Goal: Check status: Check status

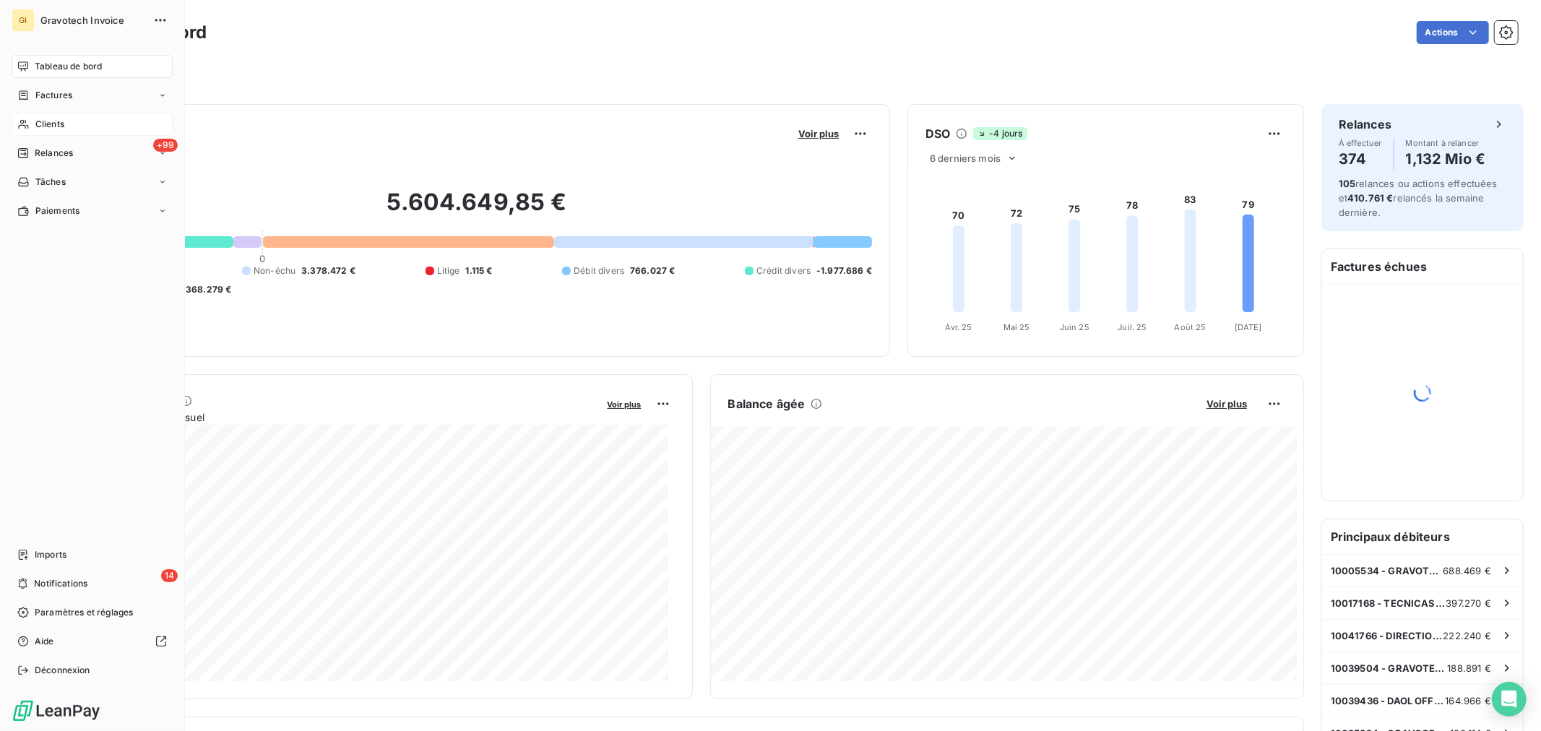
click at [45, 121] on span "Clients" at bounding box center [49, 124] width 29 height 13
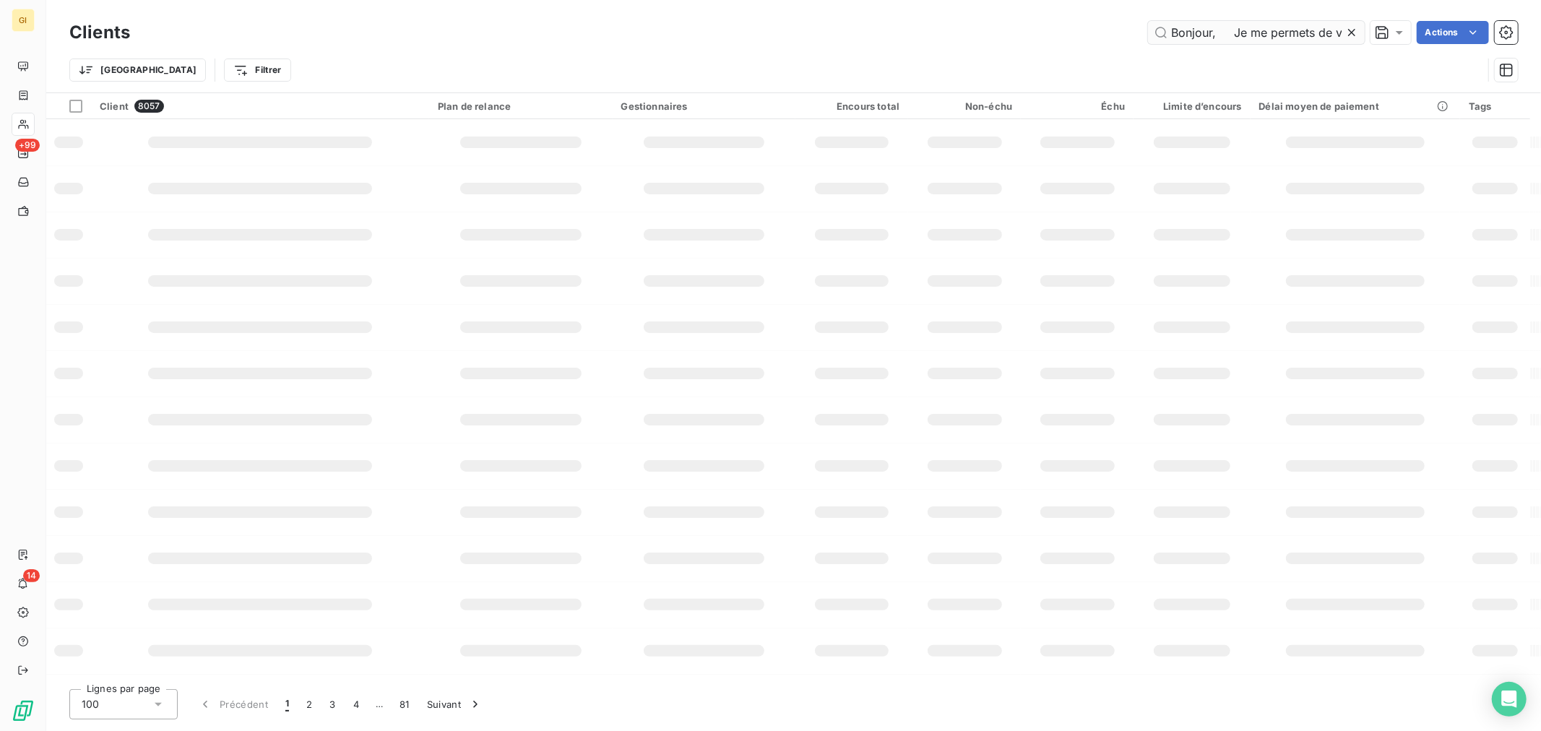
scroll to position [0, 1334]
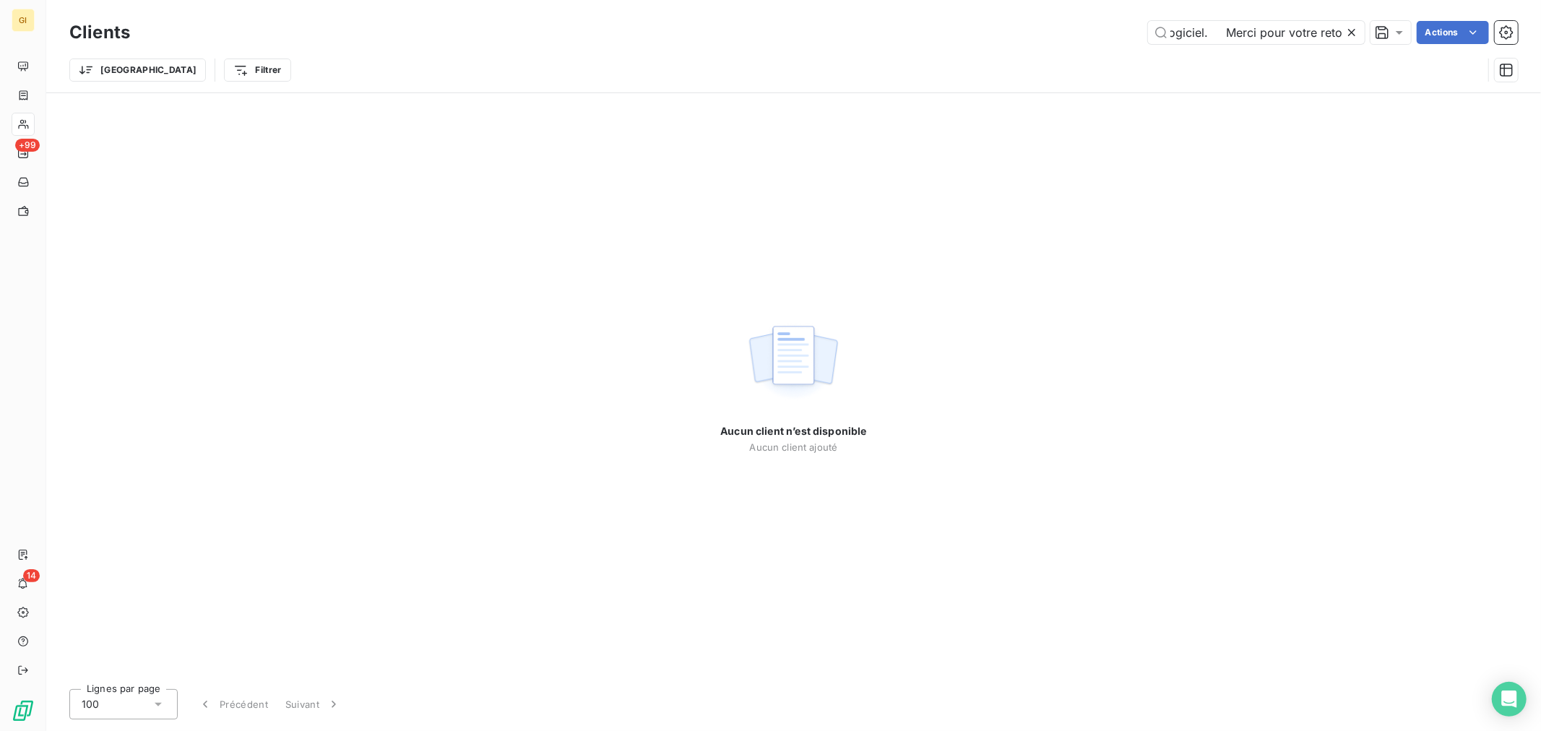
type input "Bonjour, Je me permets de vous contacter au sujet du logiciel type edit V13. Je…"
click at [1355, 33] on icon at bounding box center [1352, 32] width 14 height 14
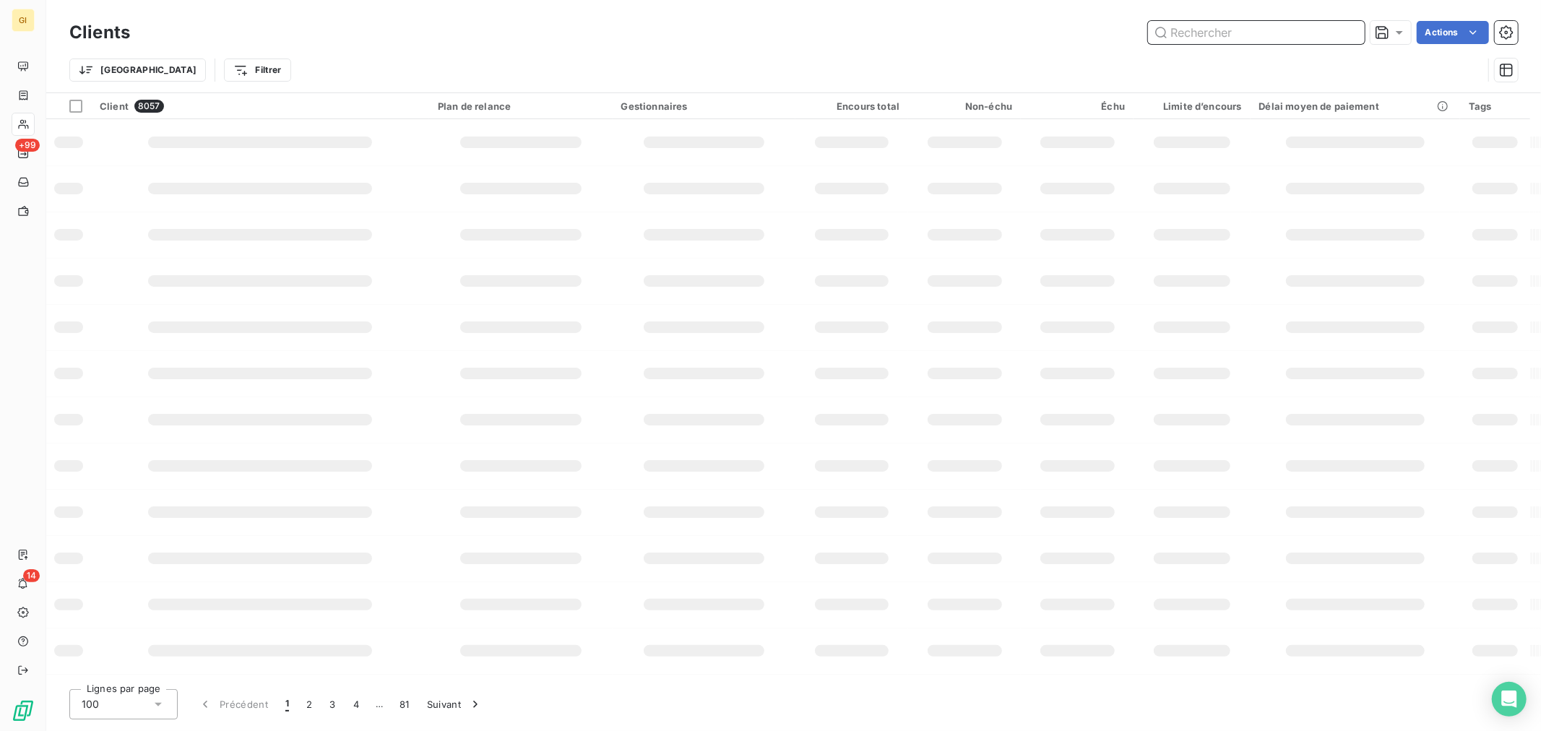
click at [1222, 32] on input "text" at bounding box center [1256, 32] width 217 height 23
paste input "cornu-cie"
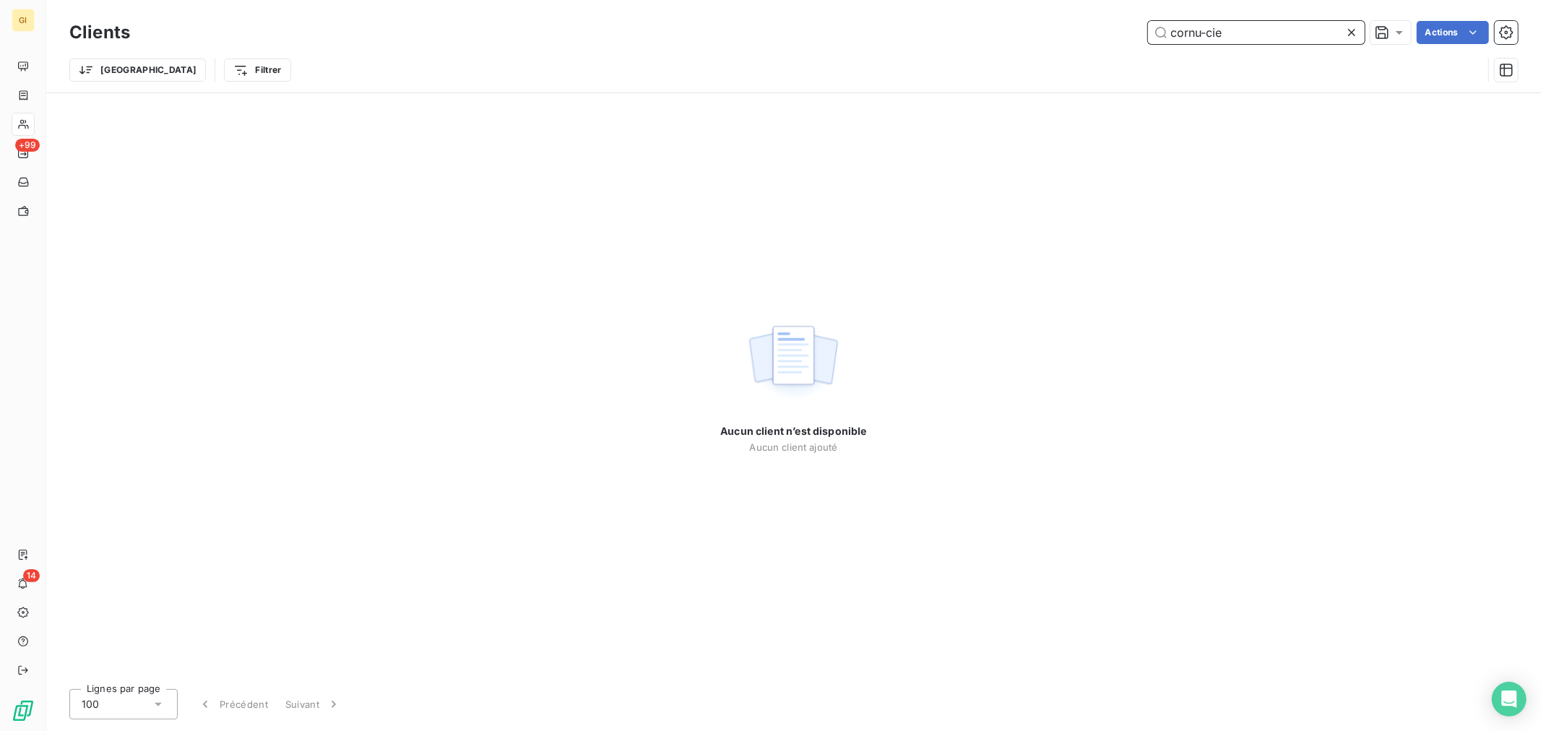
drag, startPoint x: 1202, startPoint y: 31, endPoint x: 1231, endPoint y: 36, distance: 29.3
click at [1231, 36] on input "cornu-cie" at bounding box center [1256, 32] width 217 height 23
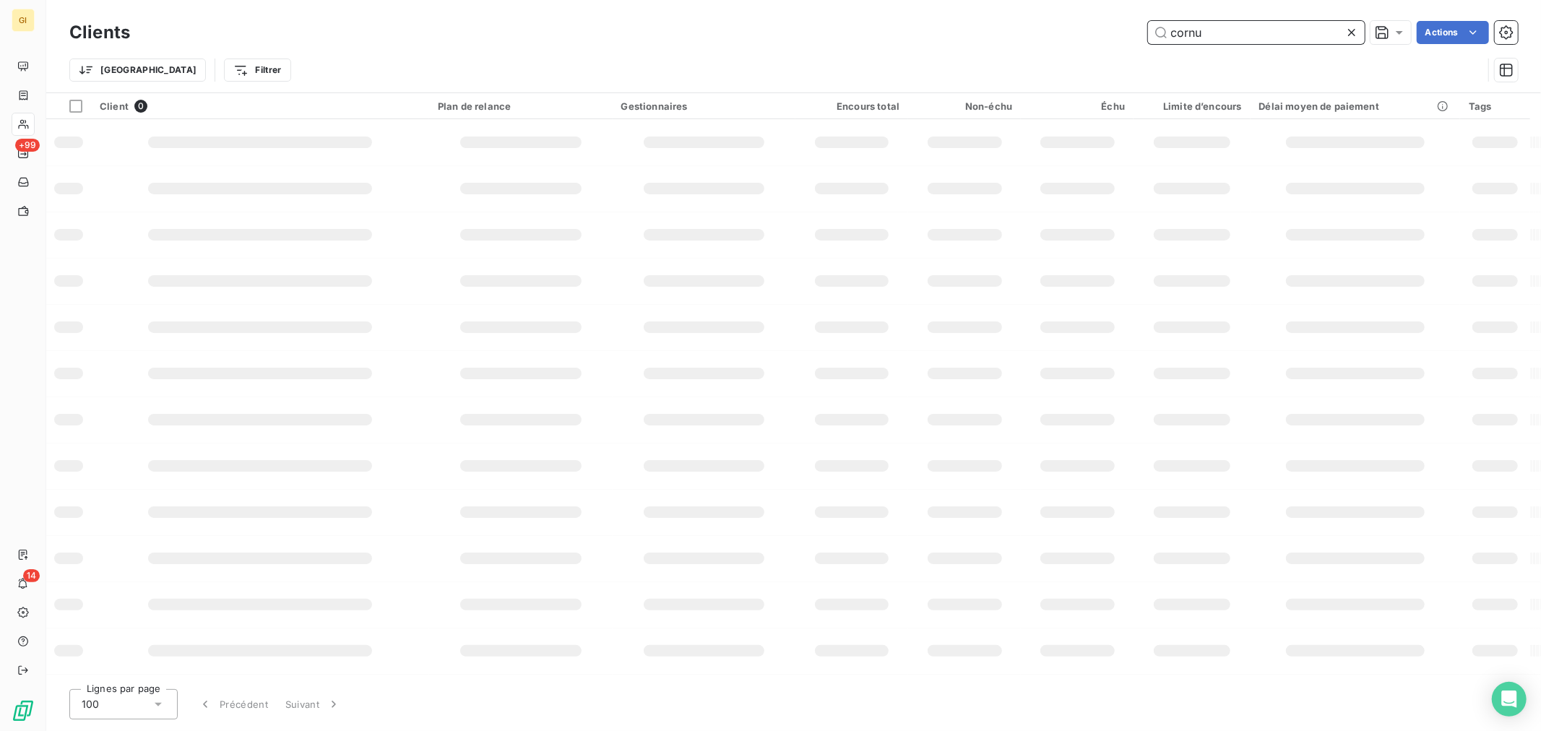
type input "cornu"
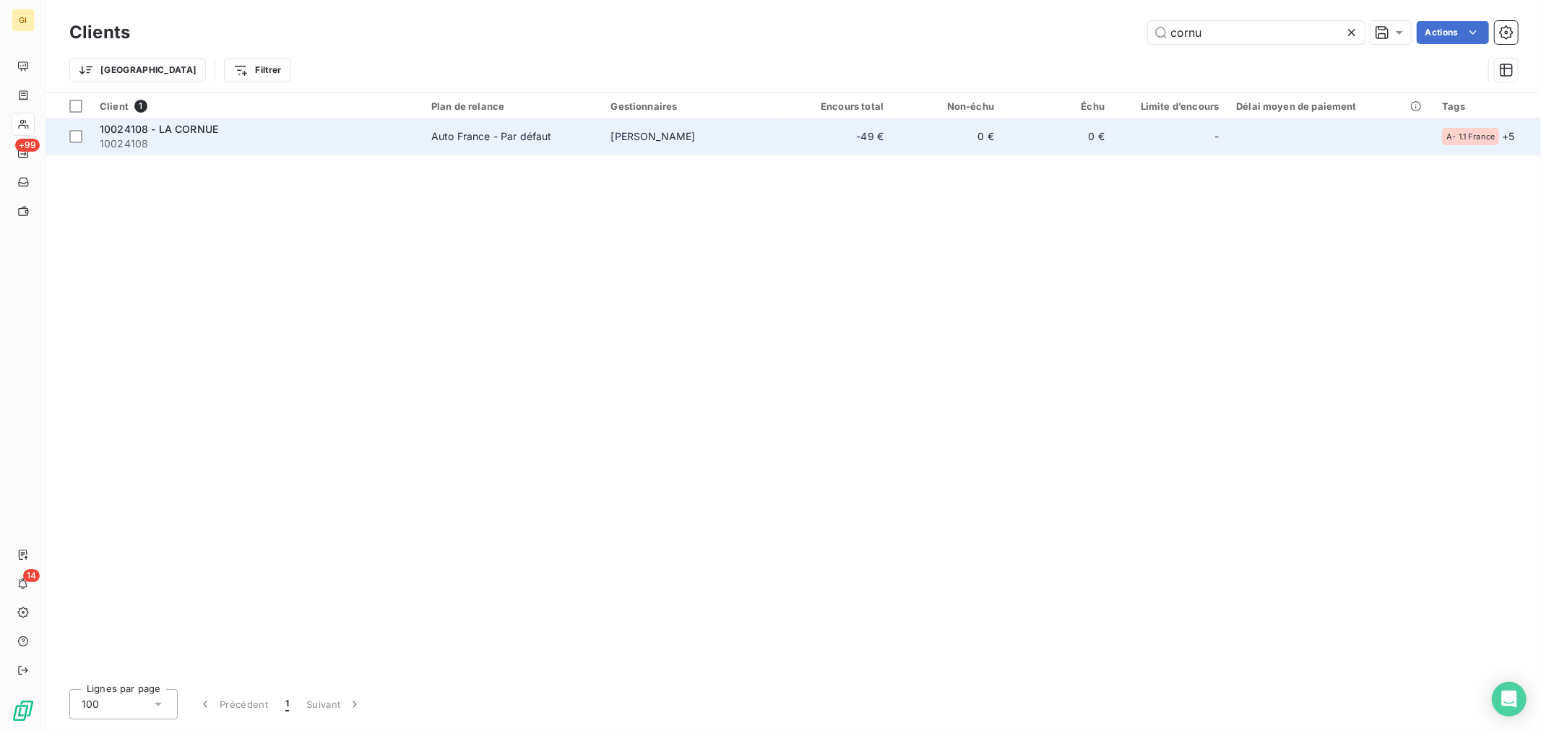
click at [206, 127] on span "10024108 - LA CORNUE" at bounding box center [159, 129] width 119 height 12
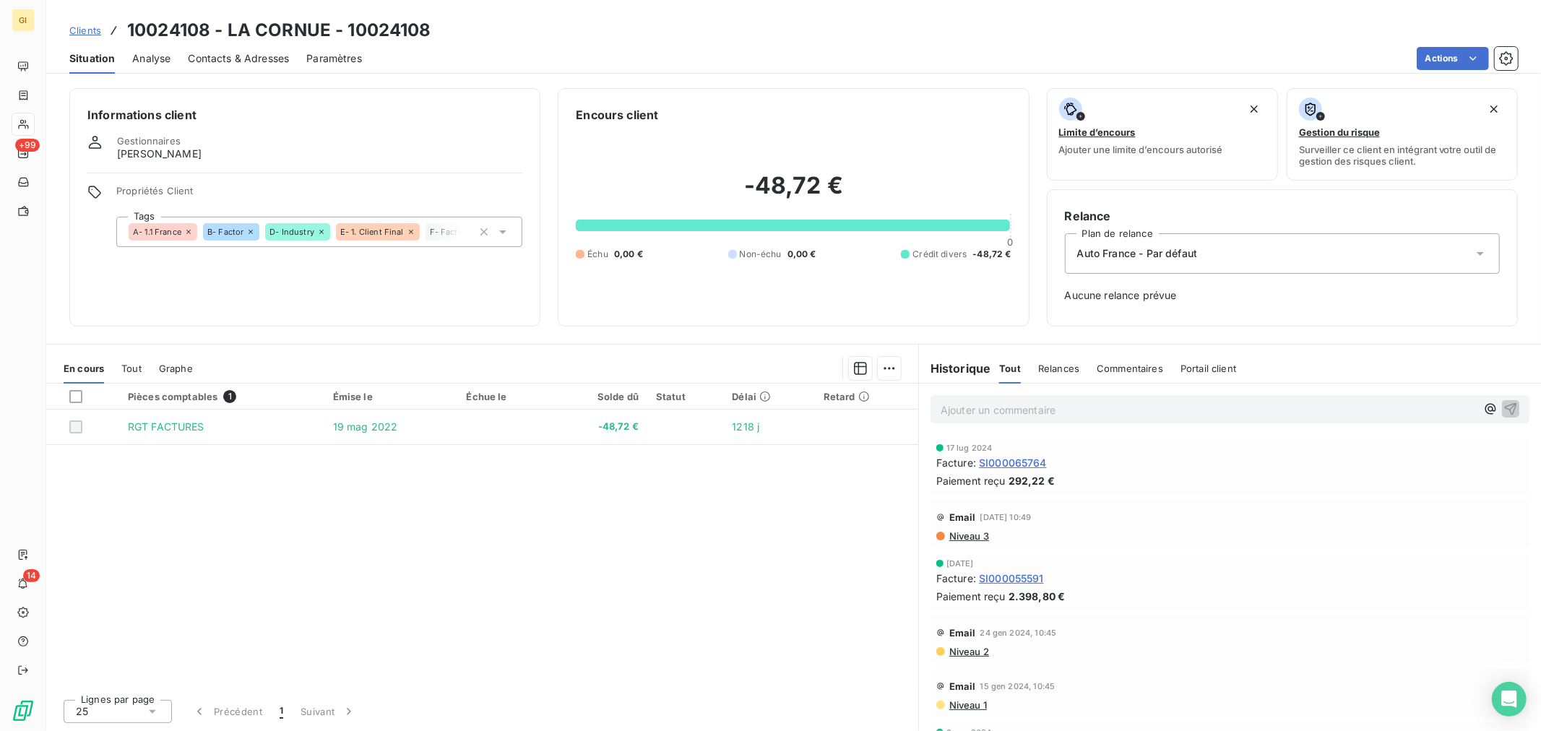
click at [1016, 578] on span "SI000055591" at bounding box center [1011, 578] width 65 height 15
